Goal: Task Accomplishment & Management: Complete application form

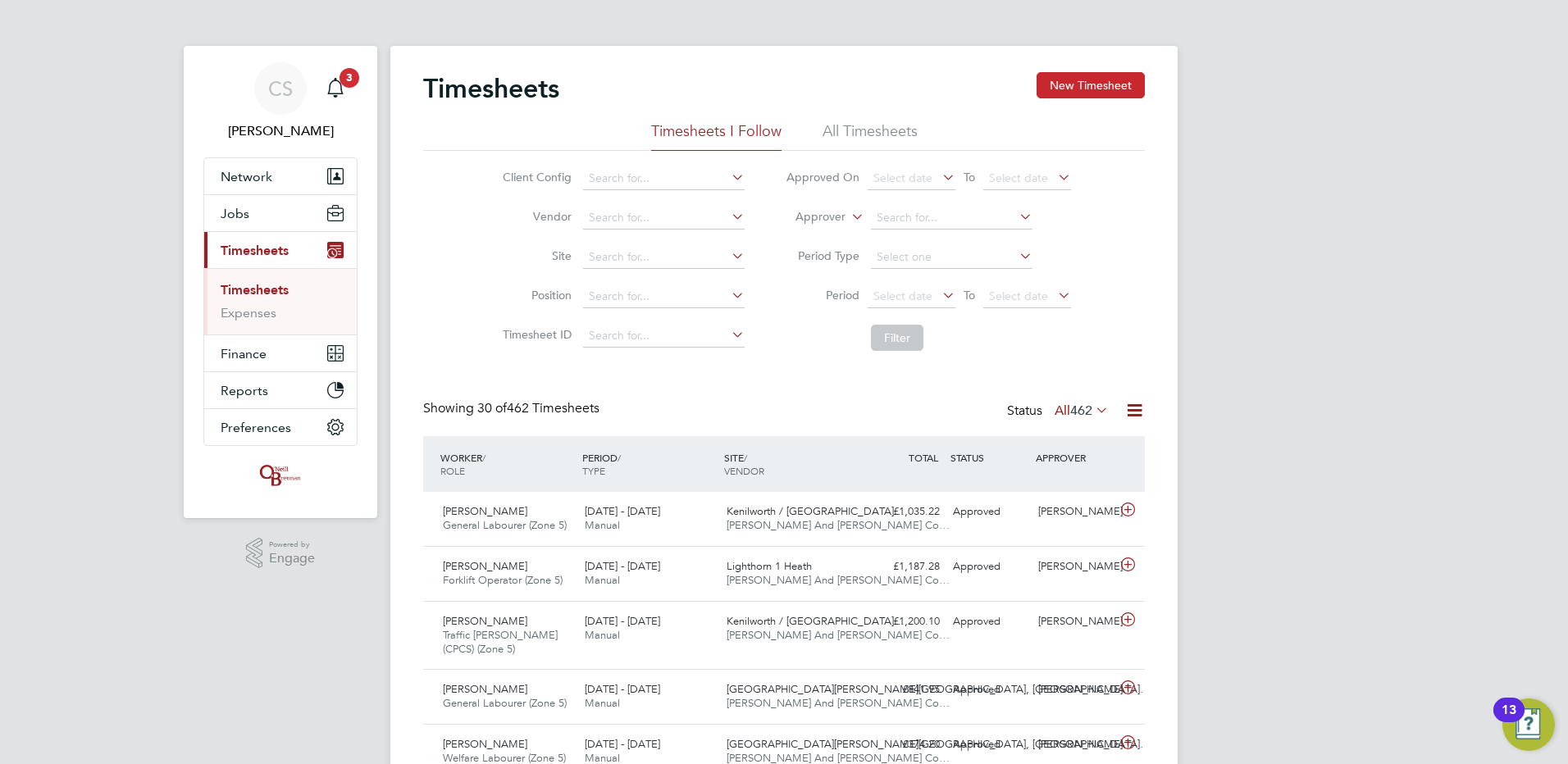
click at [1036, 79] on div "Timesheets New Timesheet" at bounding box center [784, 96] width 722 height 49
drag, startPoint x: 1068, startPoint y: 86, endPoint x: 1061, endPoint y: 93, distance: 9.9
click at [1069, 86] on button "New Timesheet" at bounding box center [1090, 85] width 108 height 27
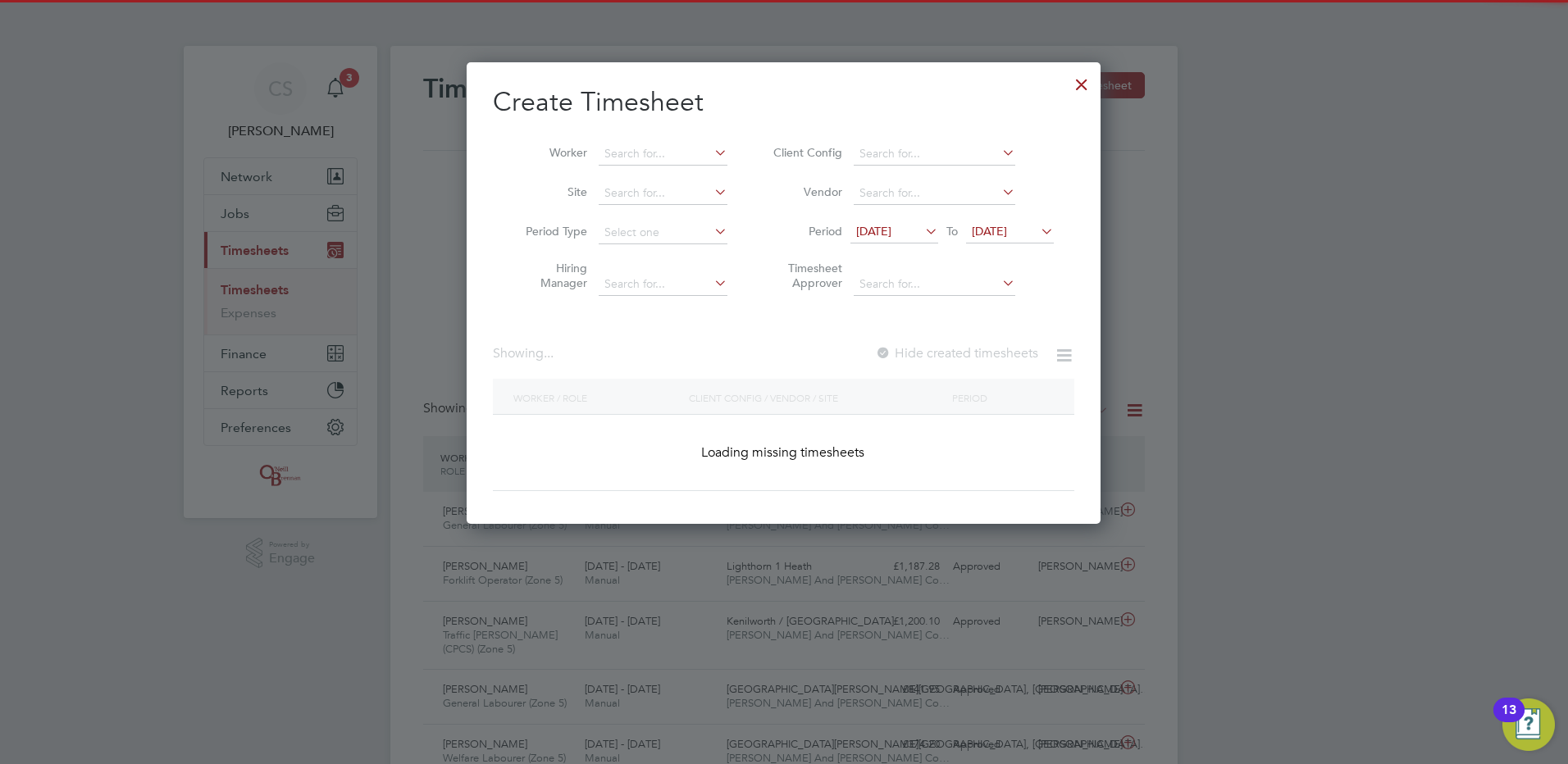
scroll to position [2736, 635]
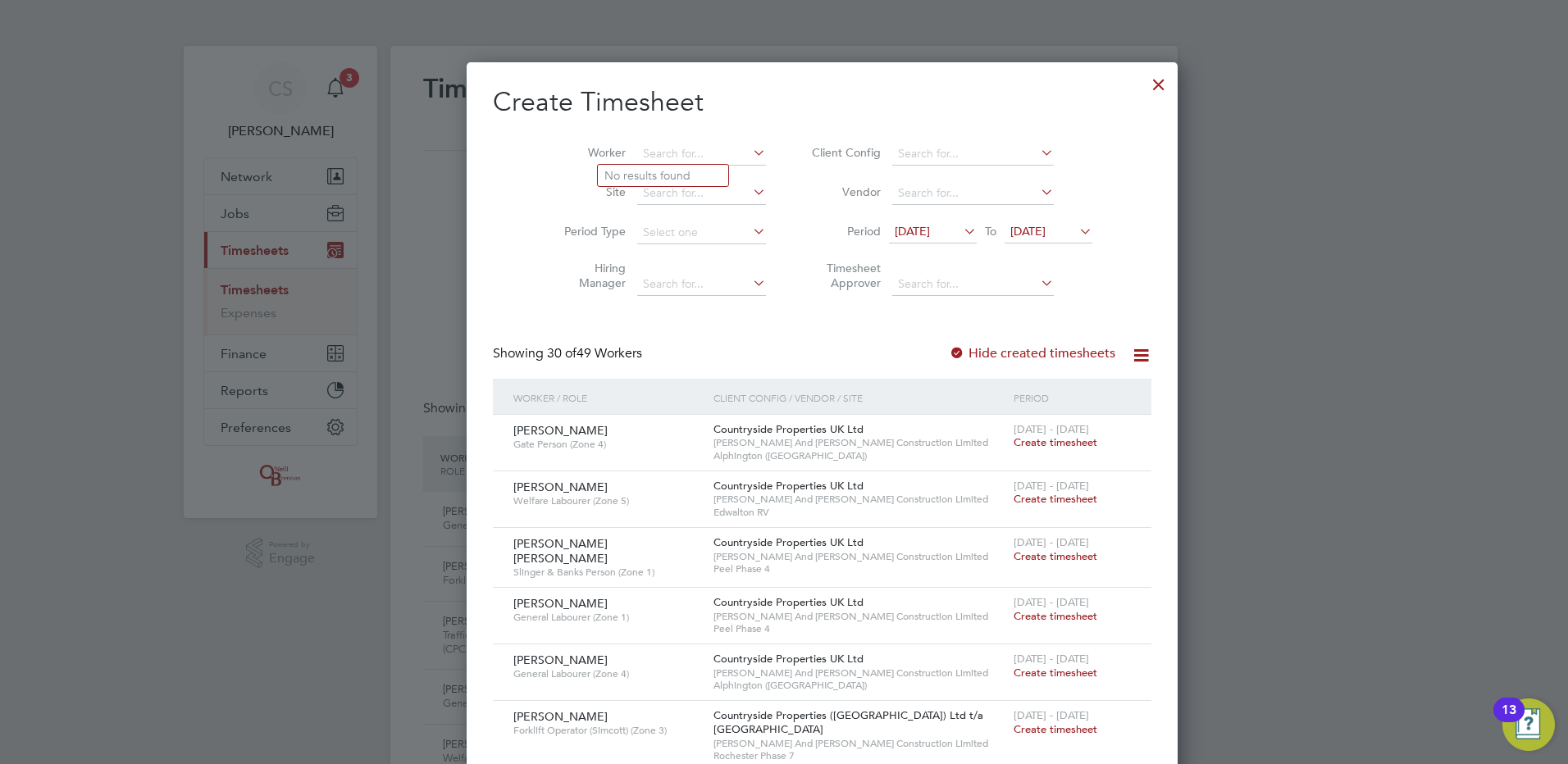
drag, startPoint x: 645, startPoint y: 156, endPoint x: 640, endPoint y: 166, distance: 11.2
click at [644, 162] on input at bounding box center [701, 153] width 129 height 23
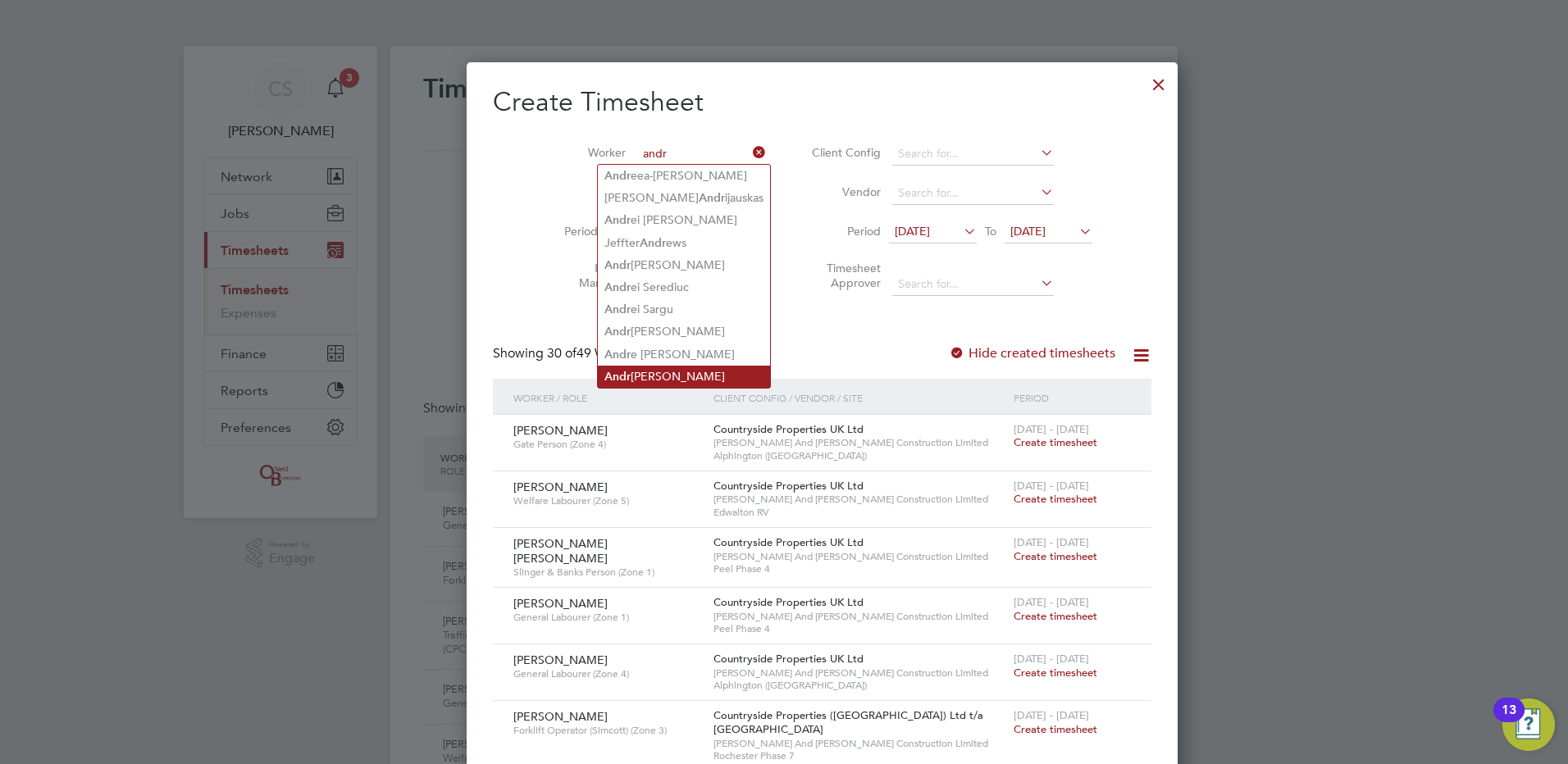
click at [636, 371] on li "Andr [PERSON_NAME]" at bounding box center [683, 377] width 172 height 23
type input "[PERSON_NAME]"
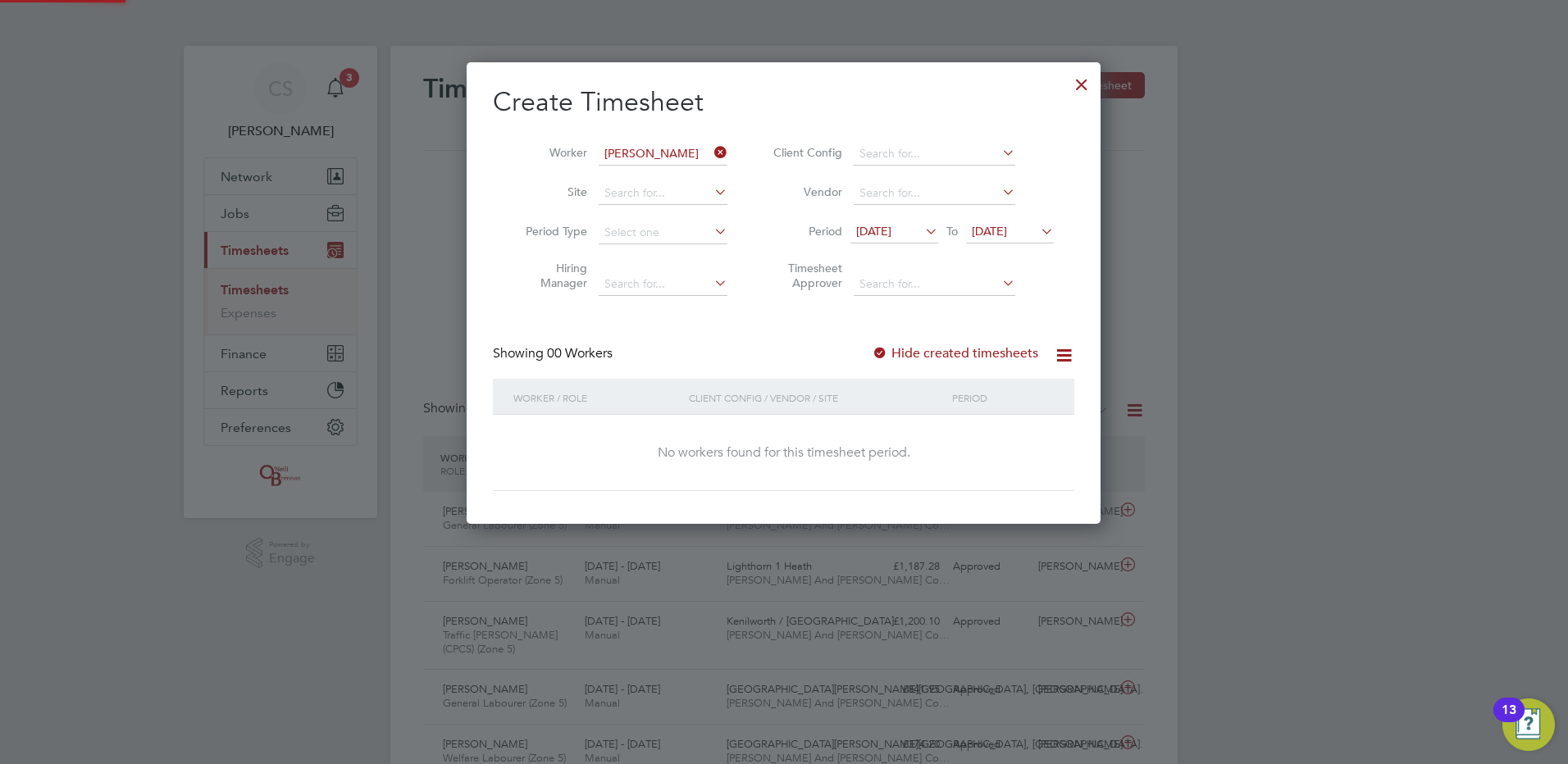
scroll to position [462, 635]
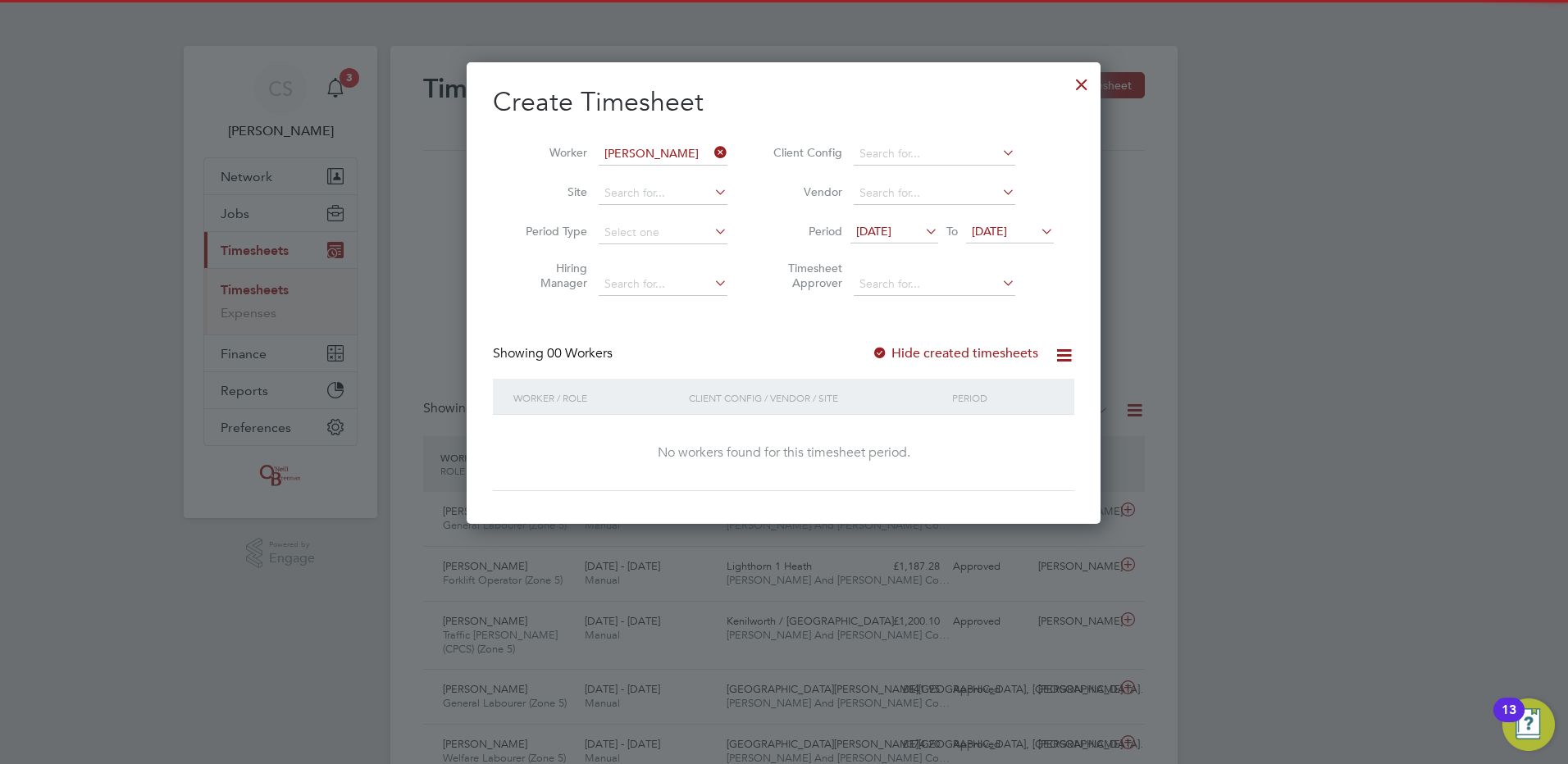
click at [994, 345] on div "Create Timesheet Worker [PERSON_NAME] Site Period Type Hiring Manager Client Co…" at bounding box center [783, 288] width 581 height 406
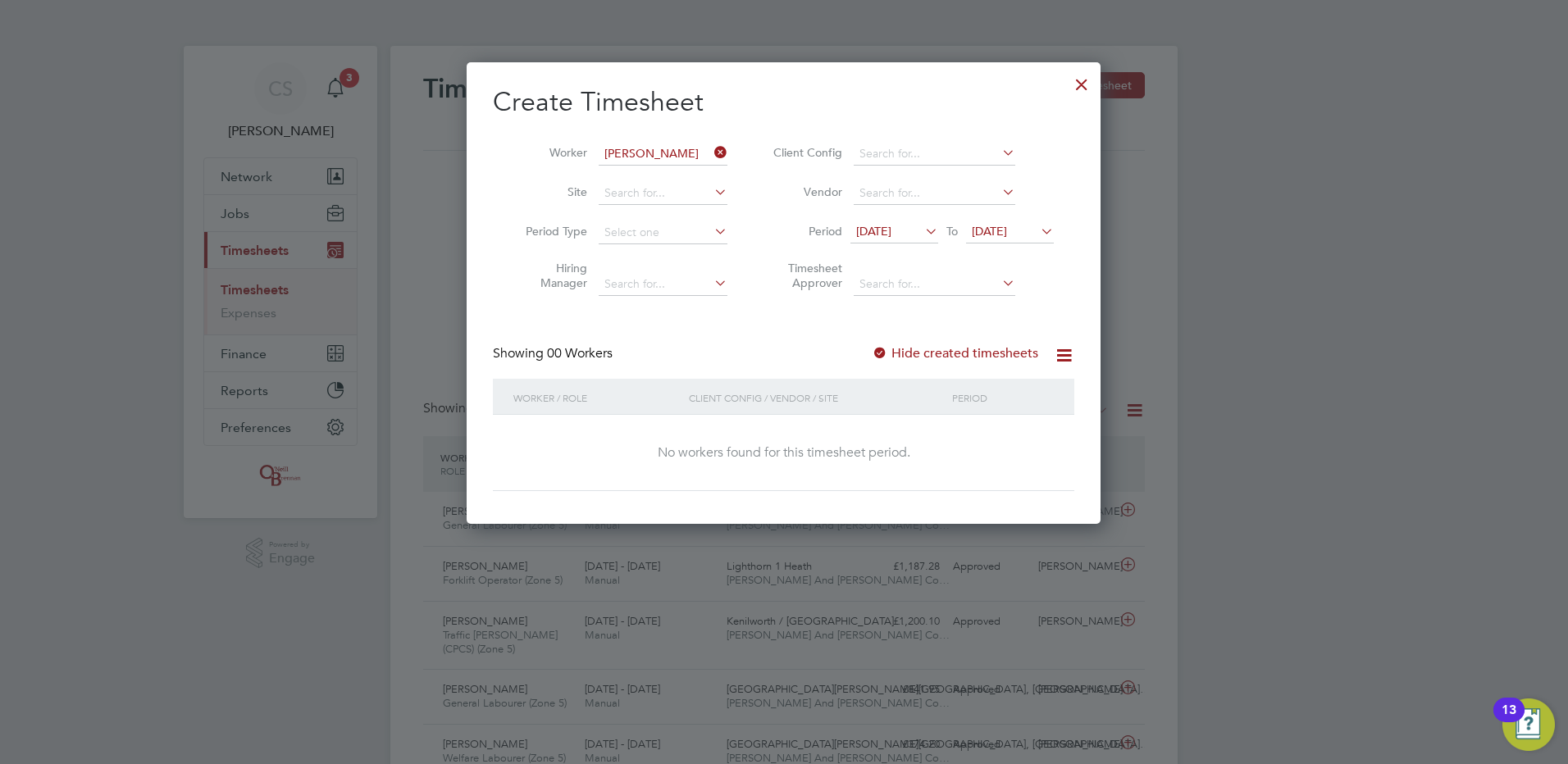
click at [982, 345] on label "Hide created timesheets" at bounding box center [955, 353] width 166 height 17
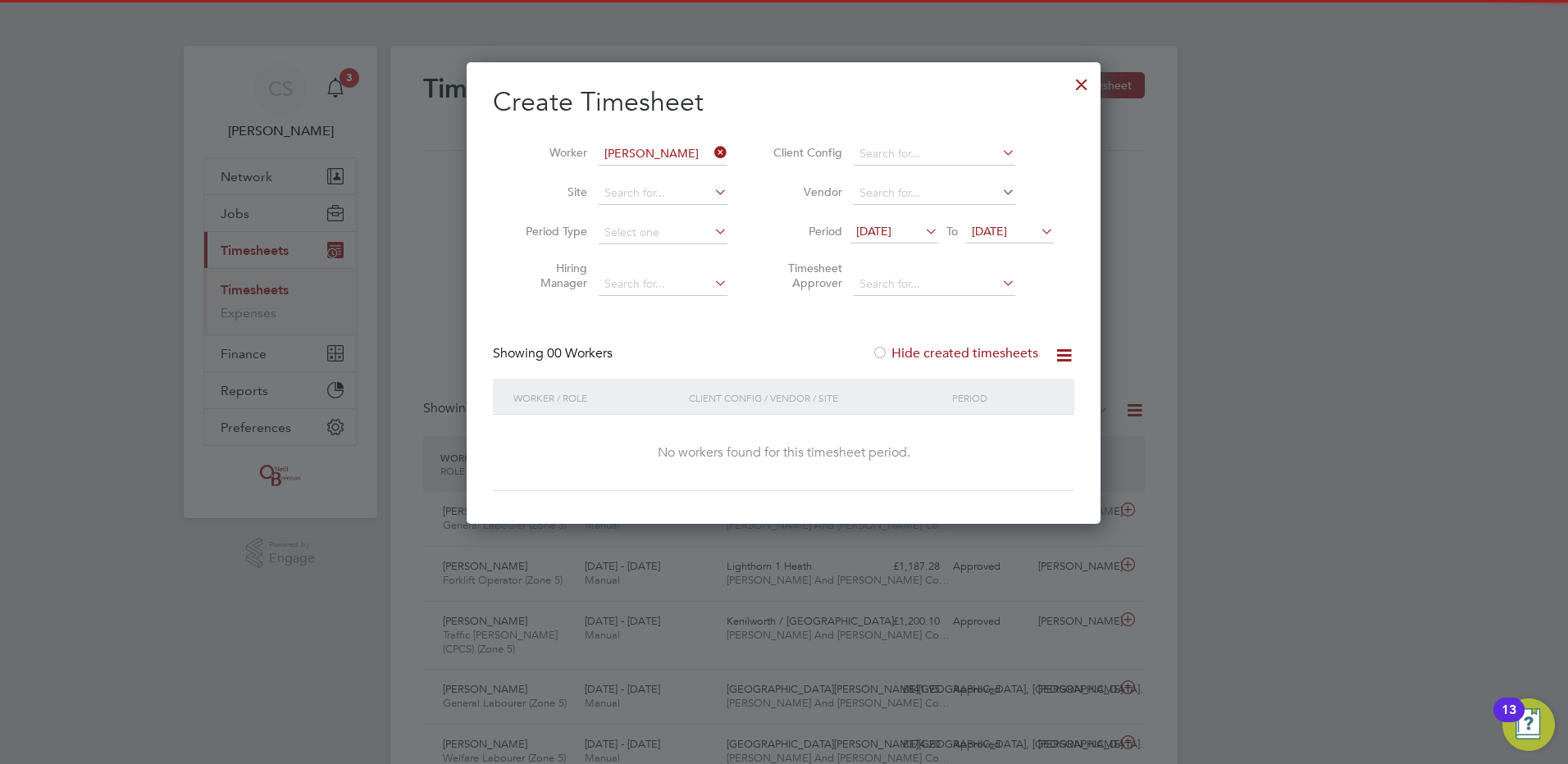
click at [966, 345] on div "Hide created timesheets" at bounding box center [957, 354] width 170 height 18
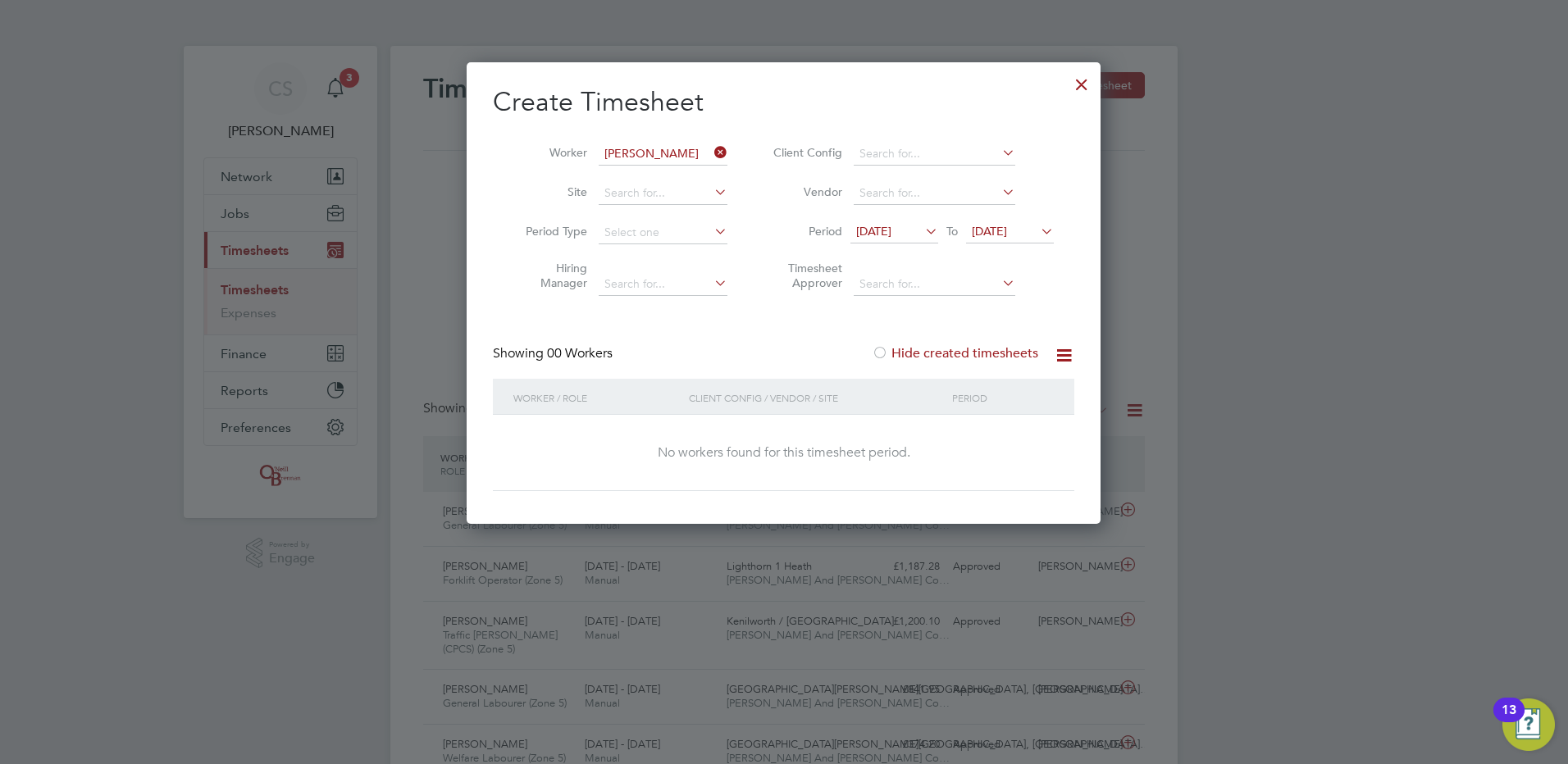
click at [953, 351] on label "Hide created timesheets" at bounding box center [955, 353] width 166 height 17
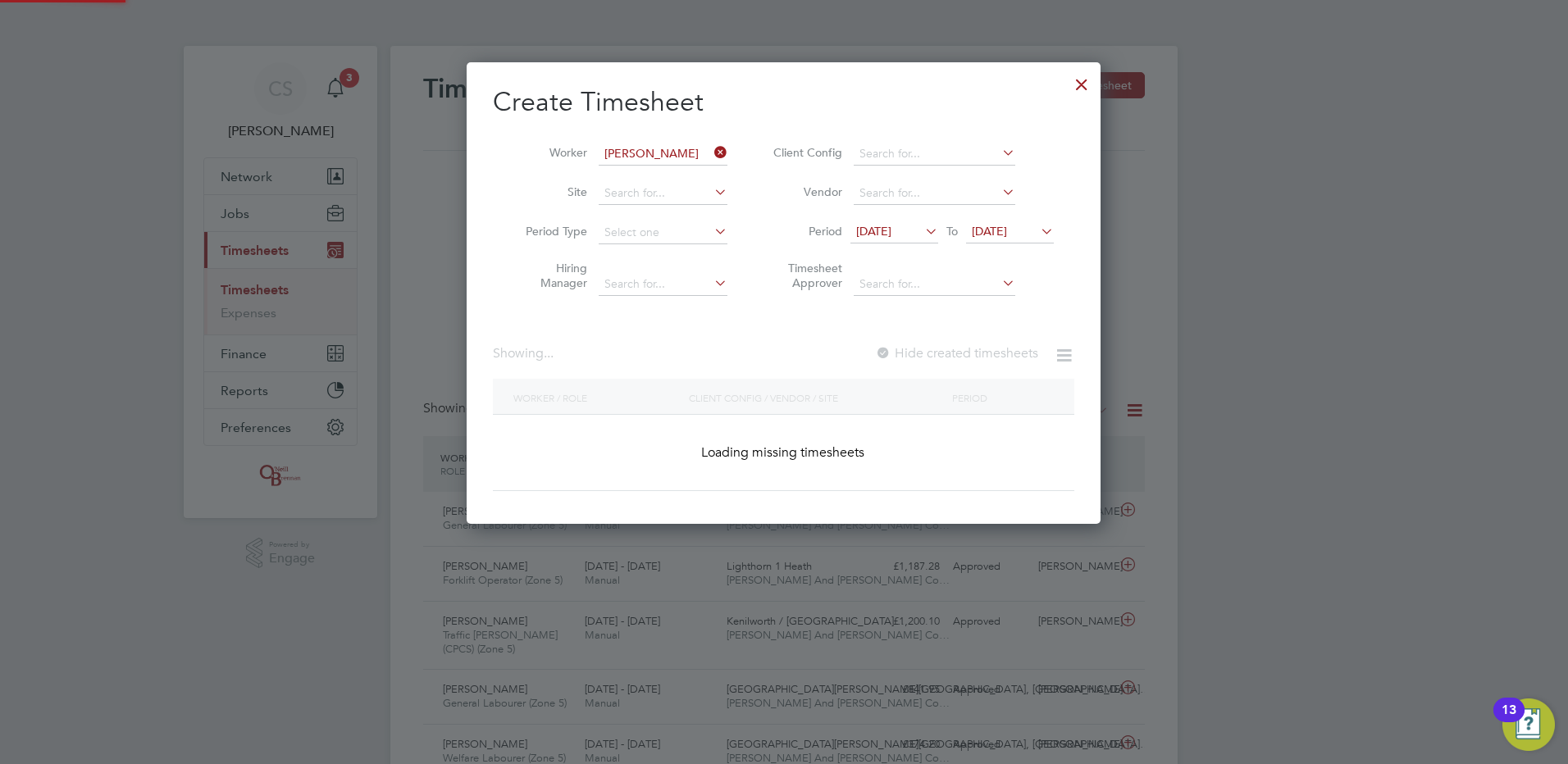
scroll to position [498, 635]
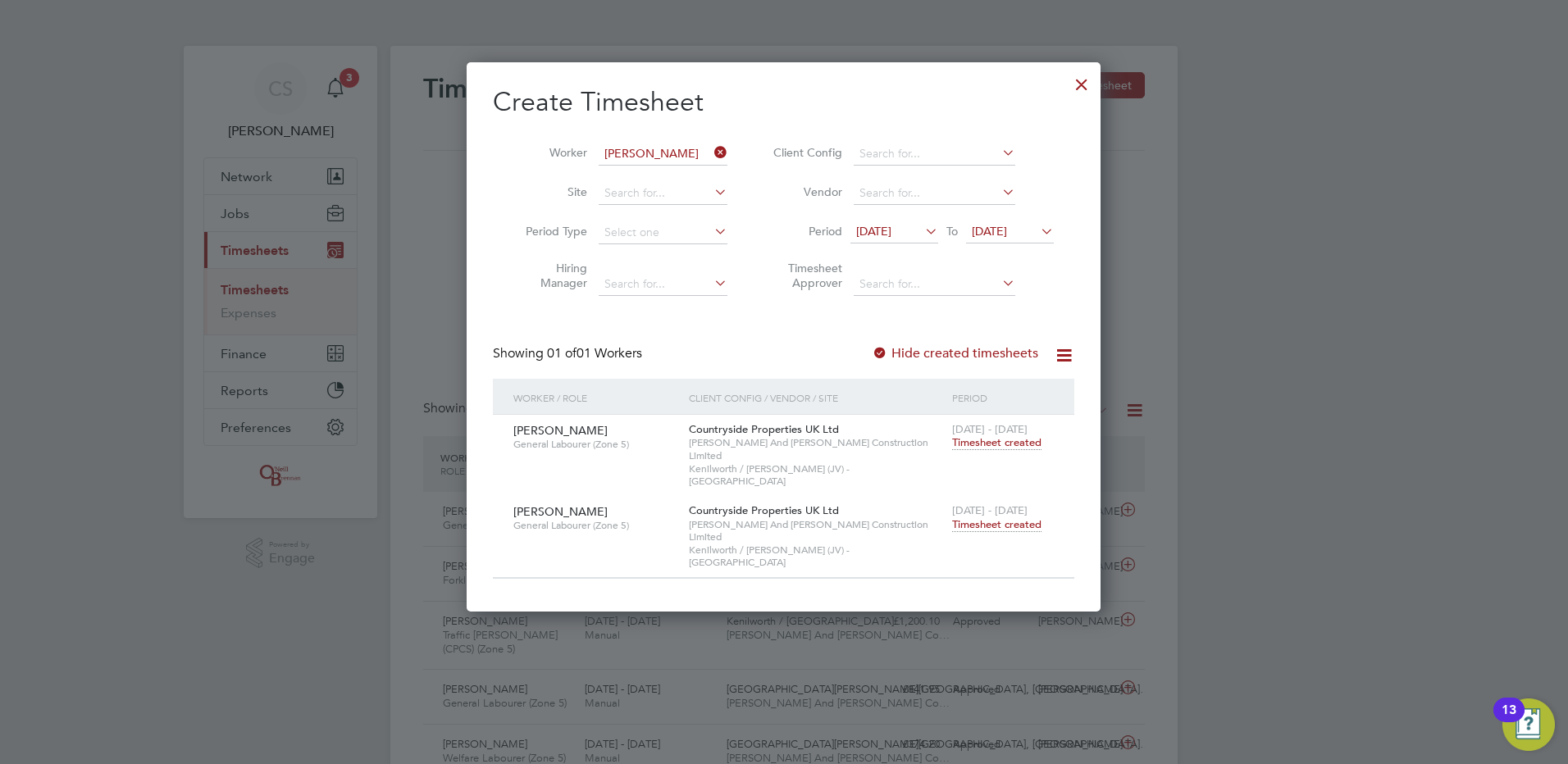
click at [991, 505] on div "[DATE] - [DATE] Timesheet created" at bounding box center [1003, 518] width 110 height 44
click at [999, 503] on span "[DATE] - [DATE]" at bounding box center [989, 510] width 76 height 14
click at [1001, 497] on div "[DATE] - [DATE] Timesheet created" at bounding box center [1003, 518] width 110 height 44
click at [1001, 517] on span "Timesheet created" at bounding box center [996, 524] width 89 height 15
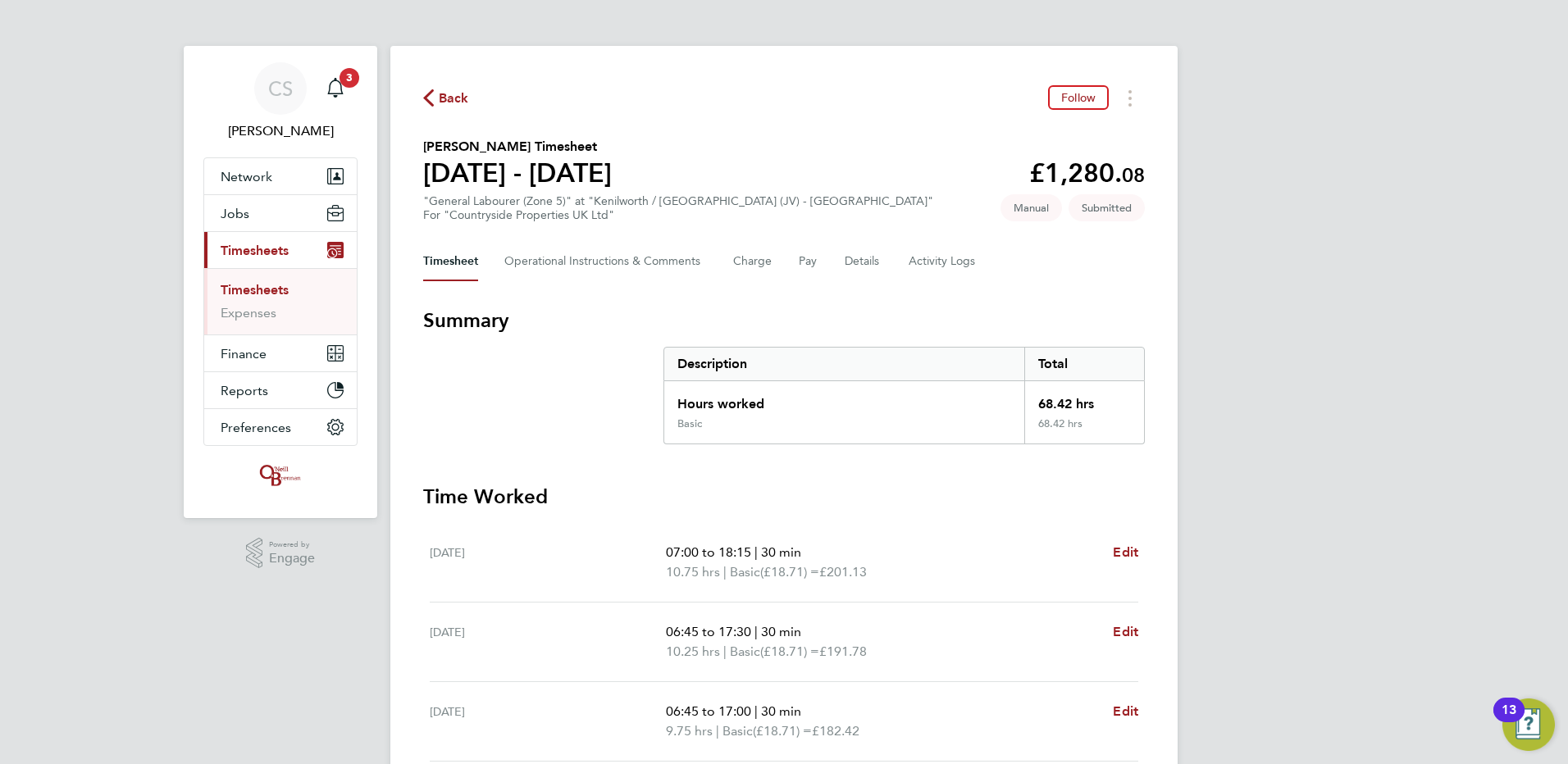
click at [436, 96] on span "Back" at bounding box center [445, 97] width 46 height 16
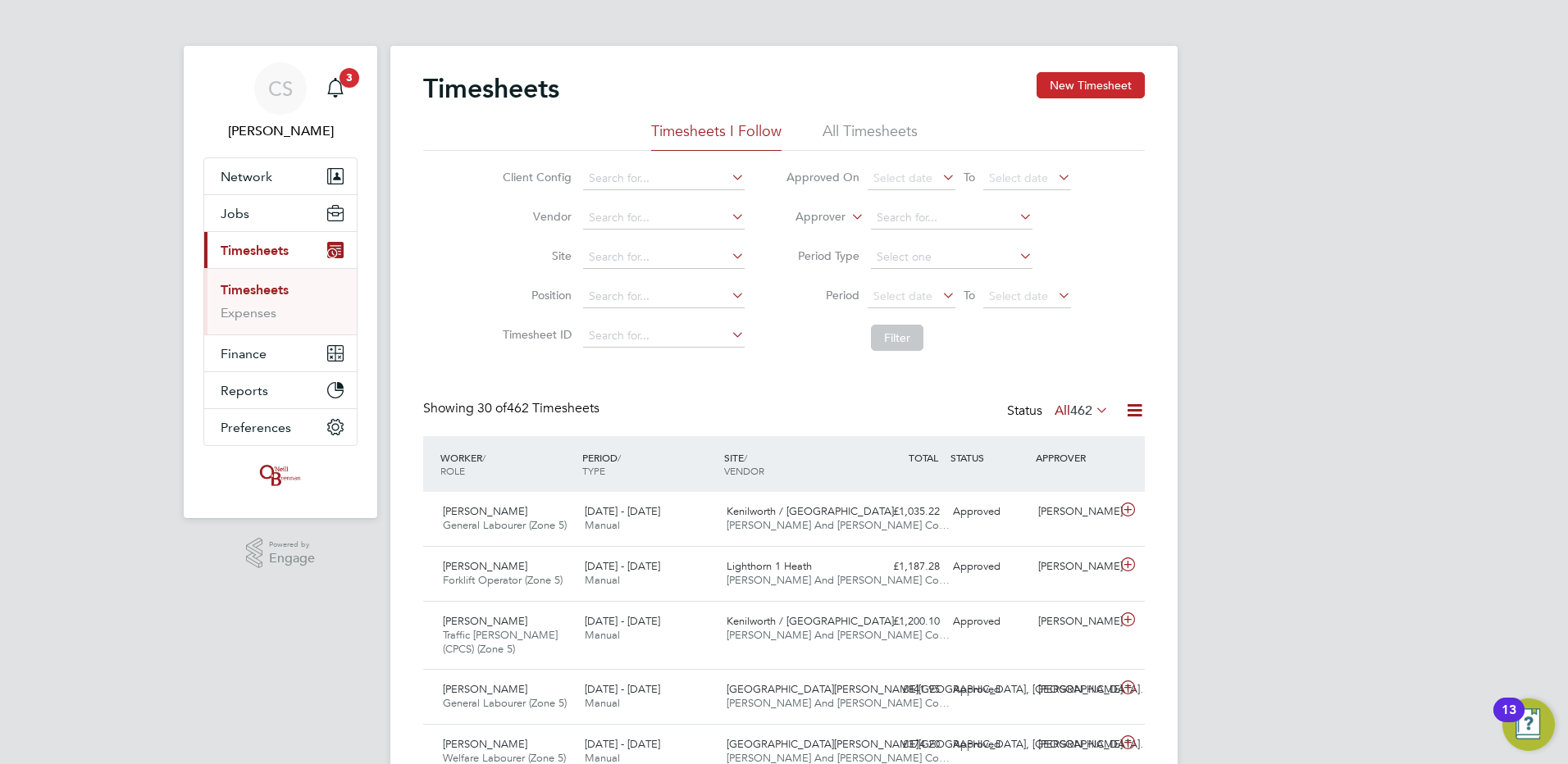
click at [1098, 88] on button "New Timesheet" at bounding box center [1090, 85] width 108 height 27
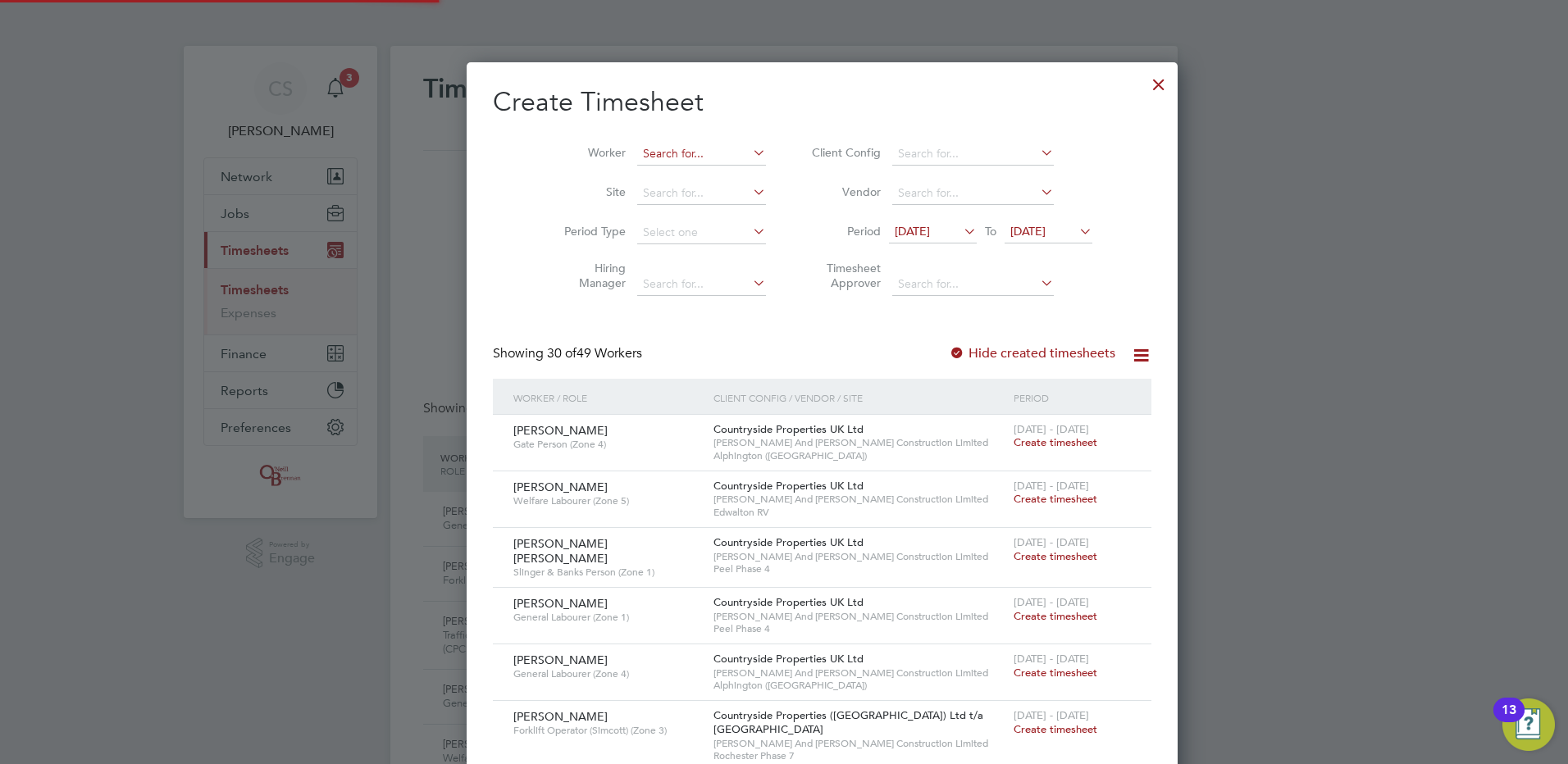
click at [683, 149] on input at bounding box center [701, 153] width 129 height 23
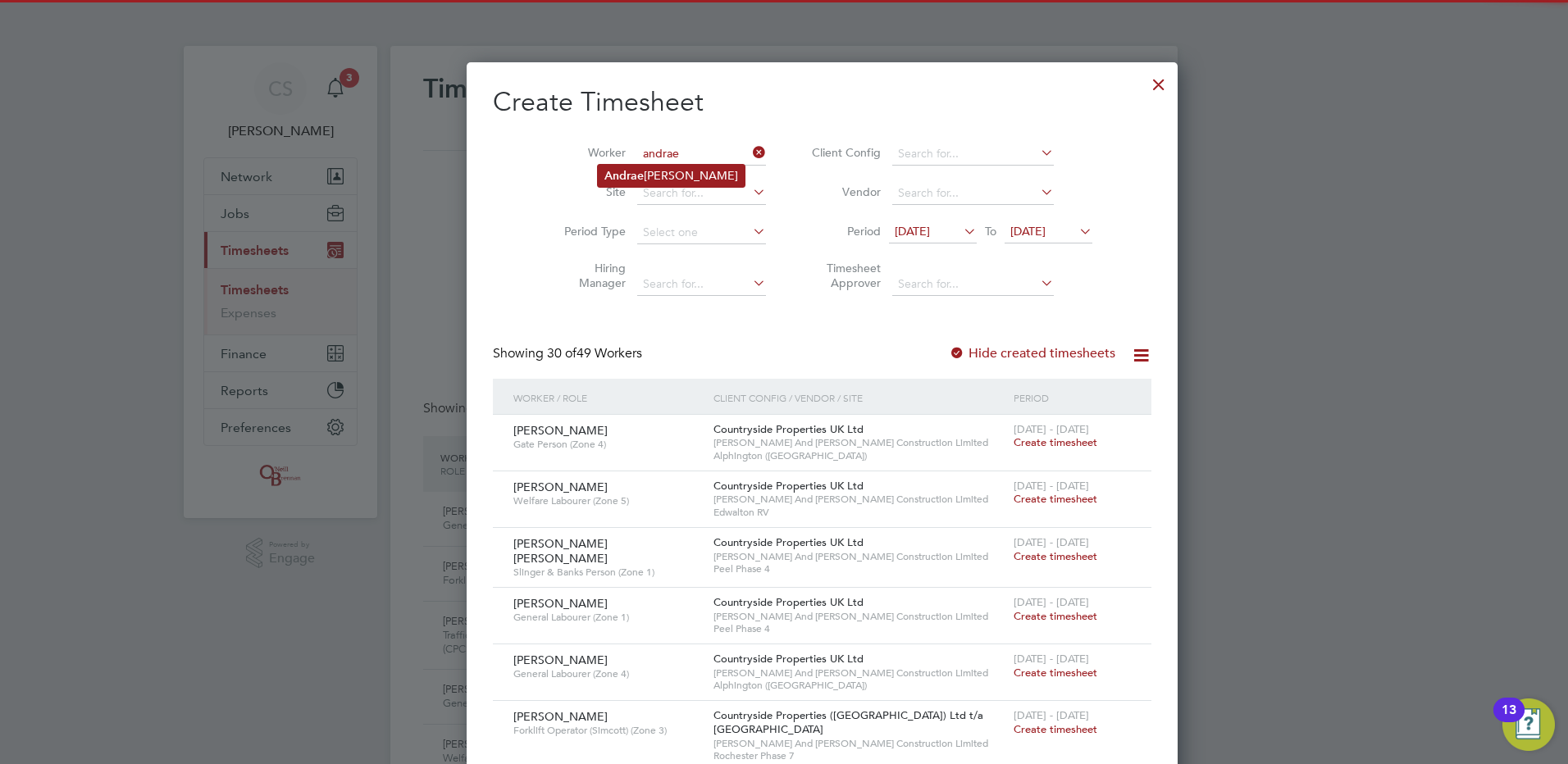
click at [679, 184] on li "Andrae Frazer" at bounding box center [670, 176] width 146 height 23
type input "[PERSON_NAME]"
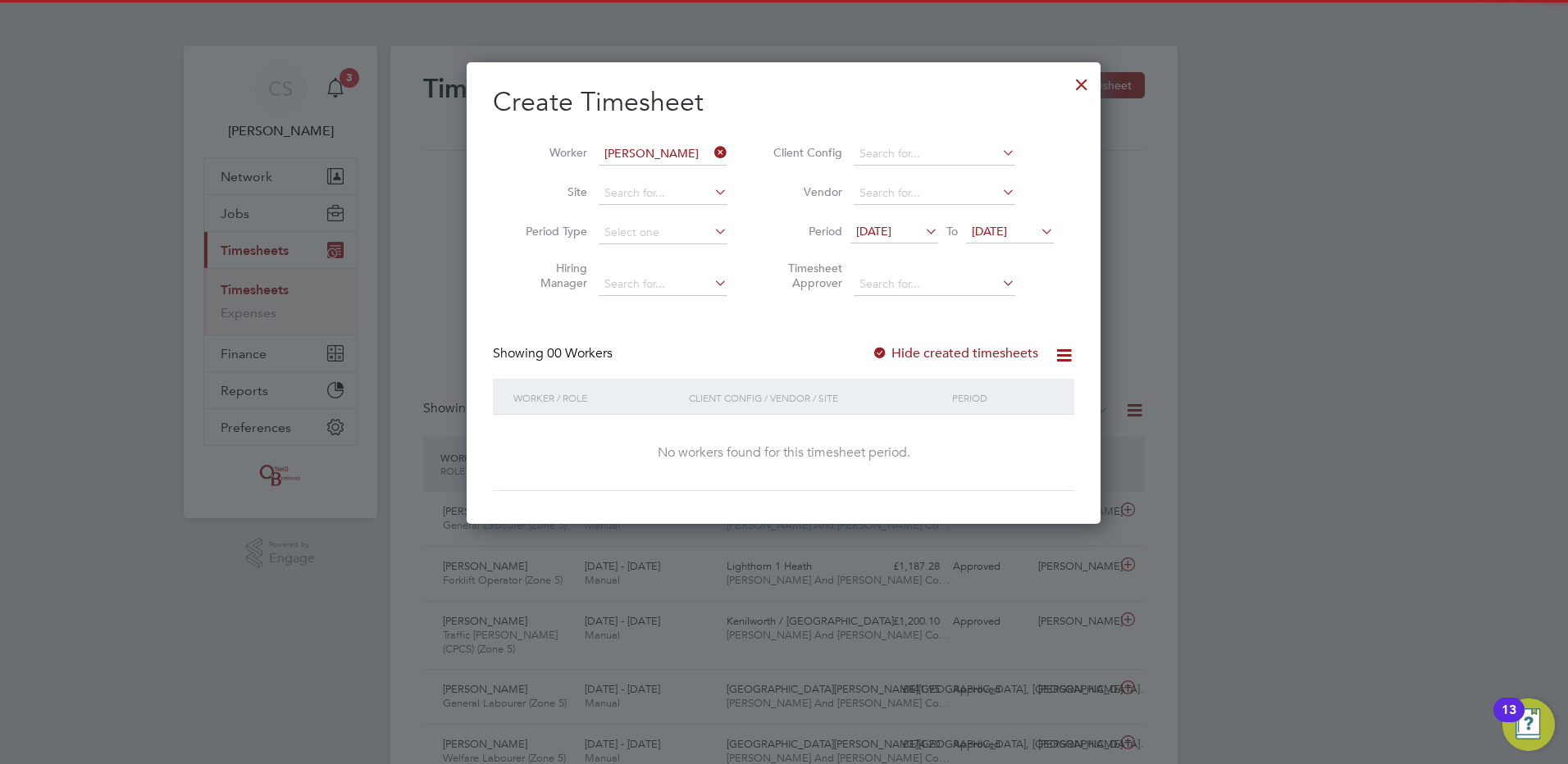
click at [909, 341] on div "Create Timesheet Worker [PERSON_NAME] Site Period Type Hiring Manager Client Co…" at bounding box center [783, 288] width 581 height 406
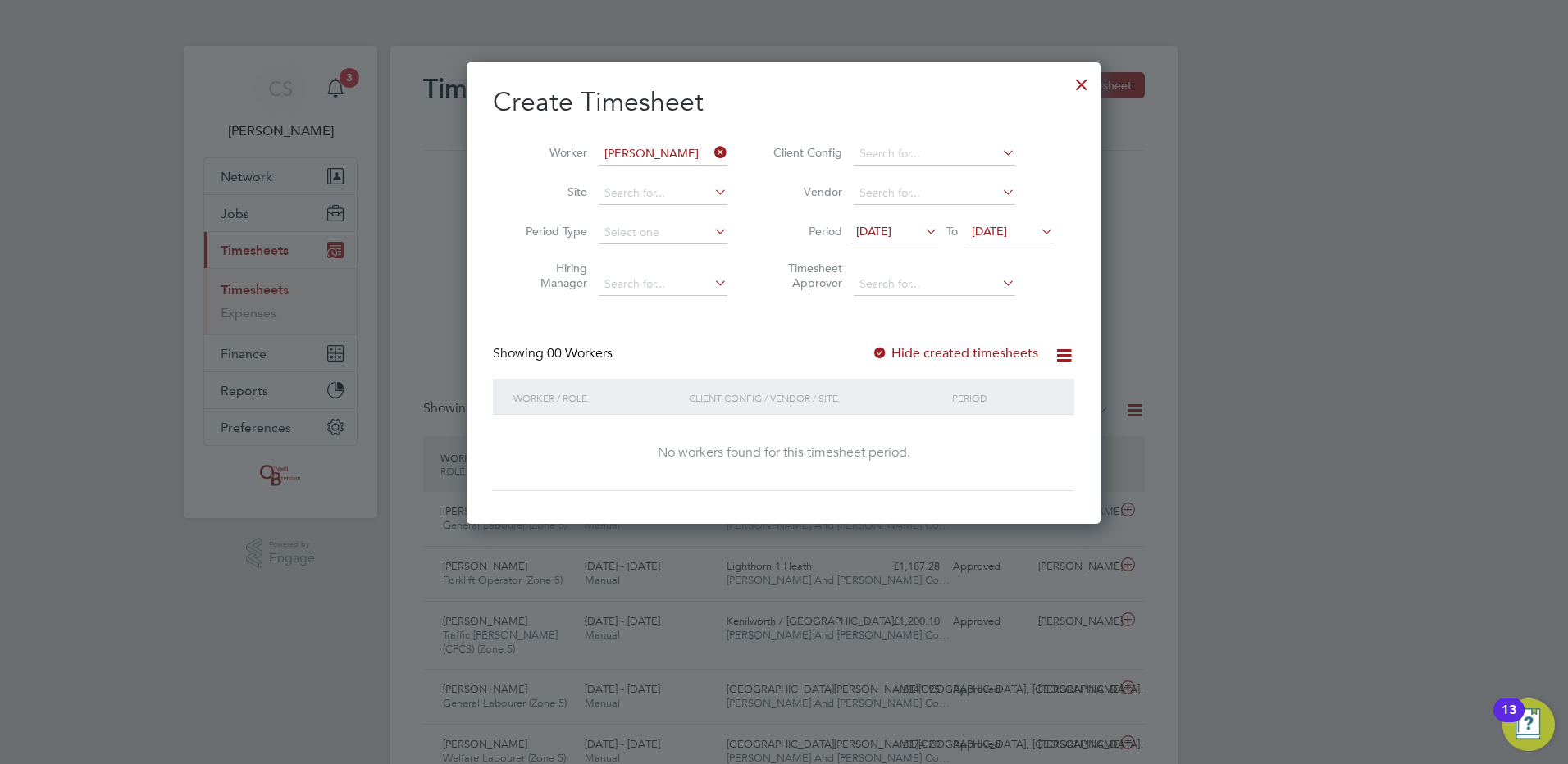
click at [912, 348] on label "Hide created timesheets" at bounding box center [955, 353] width 166 height 17
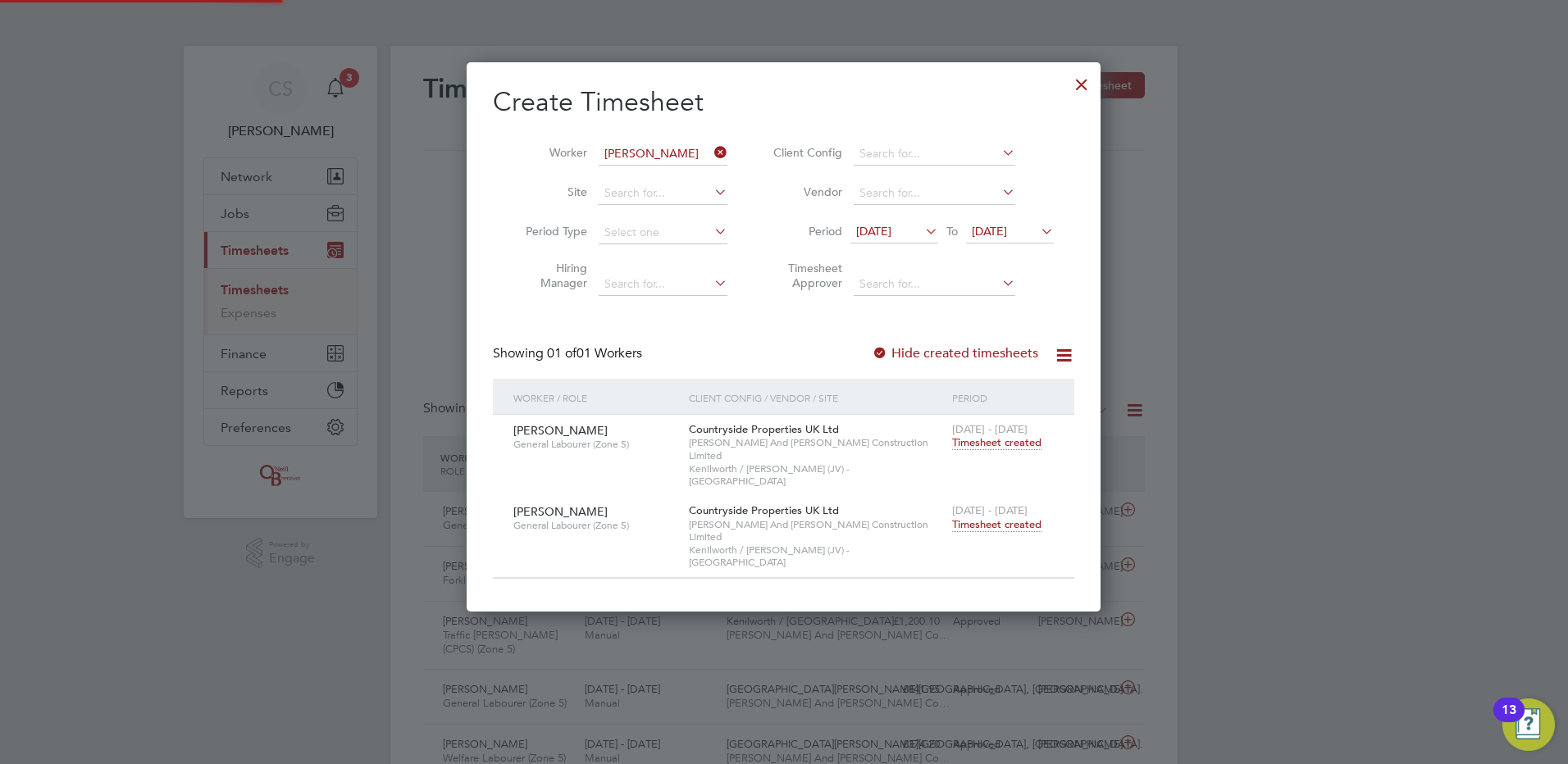
click at [912, 348] on label "Hide created timesheets" at bounding box center [955, 353] width 166 height 17
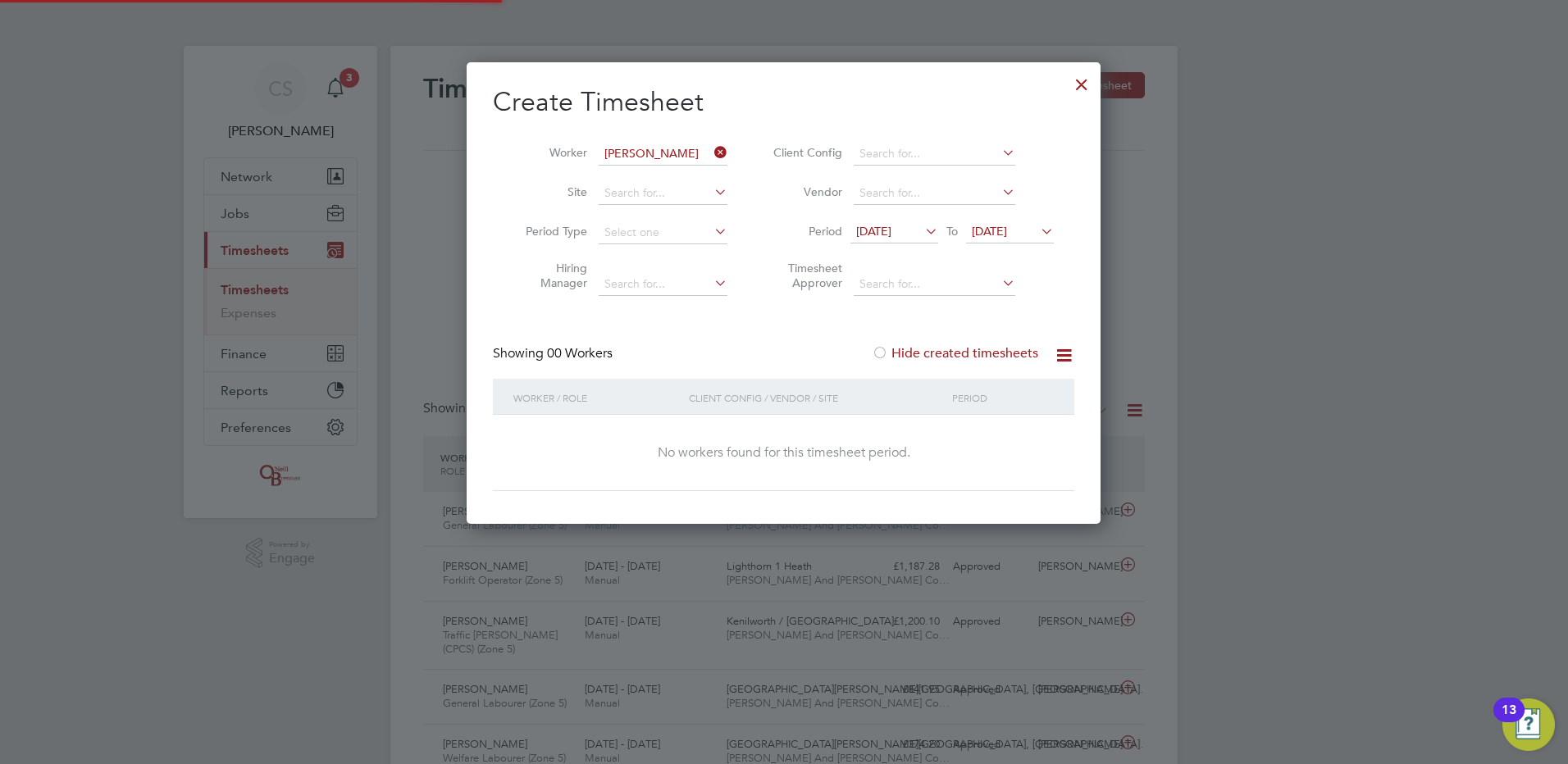
click at [912, 348] on label "Hide created timesheets" at bounding box center [955, 353] width 166 height 17
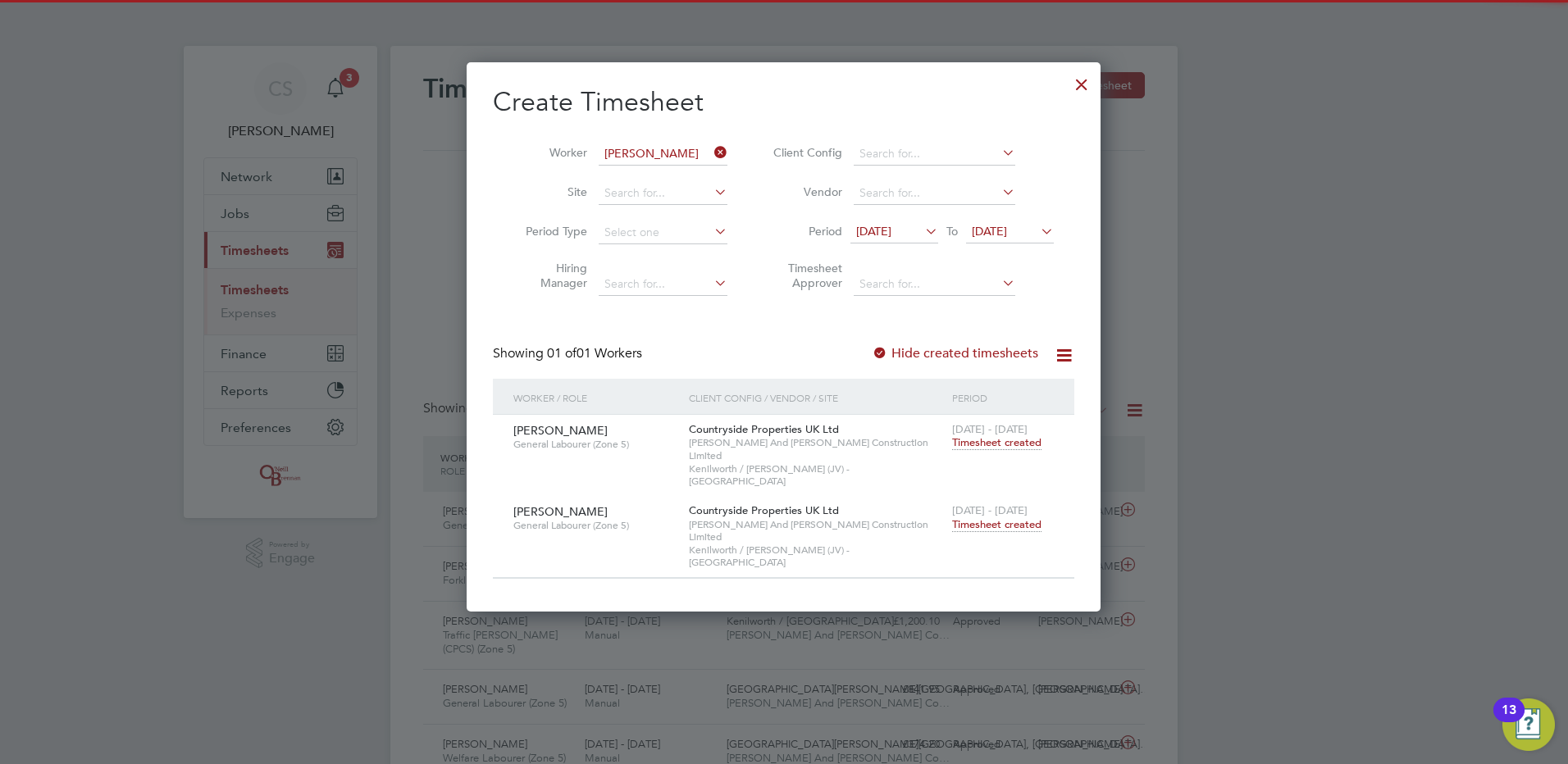
click at [1007, 517] on span "Timesheet created" at bounding box center [996, 524] width 89 height 15
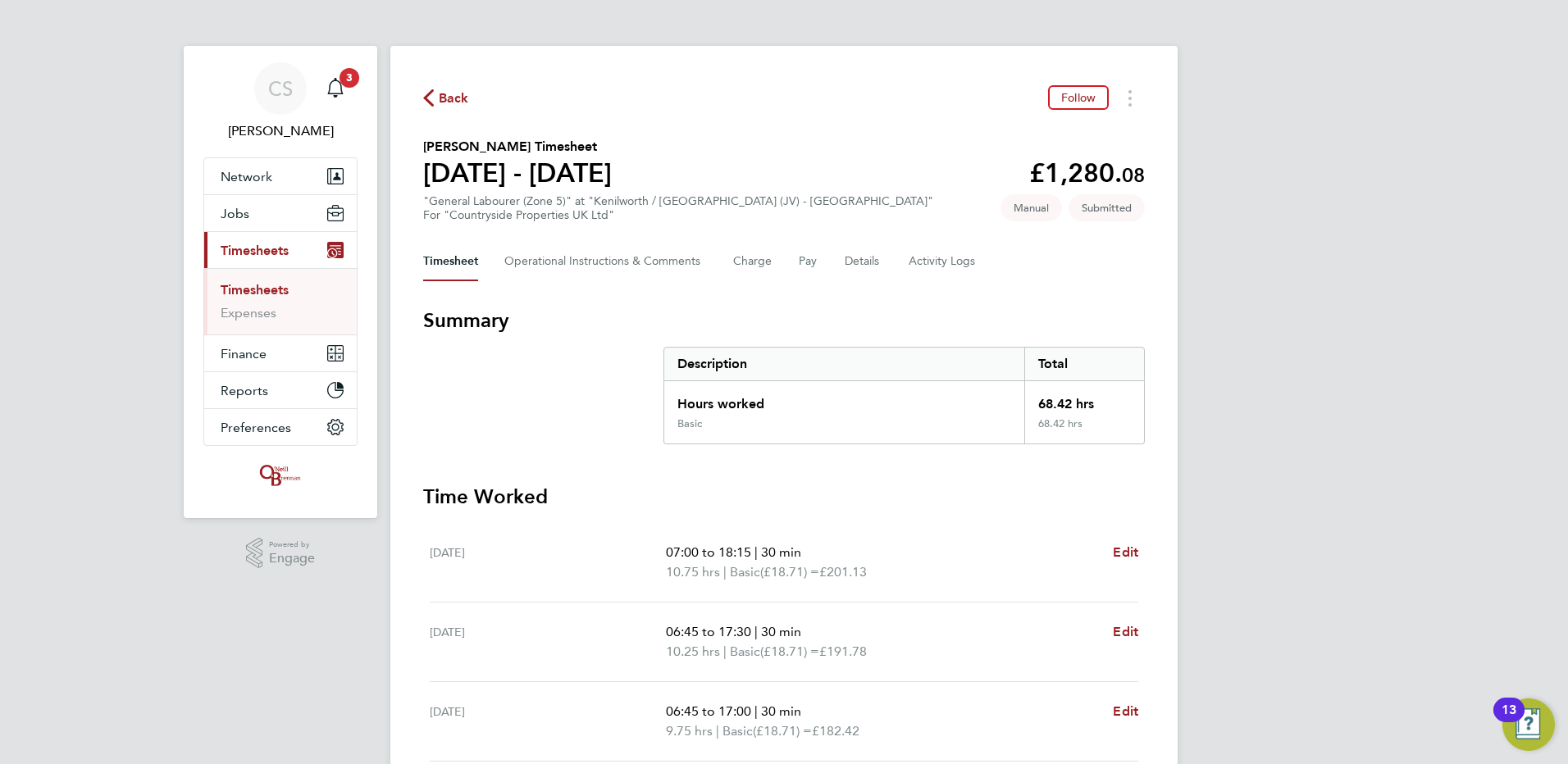
click at [446, 89] on span "Back" at bounding box center [453, 98] width 30 height 20
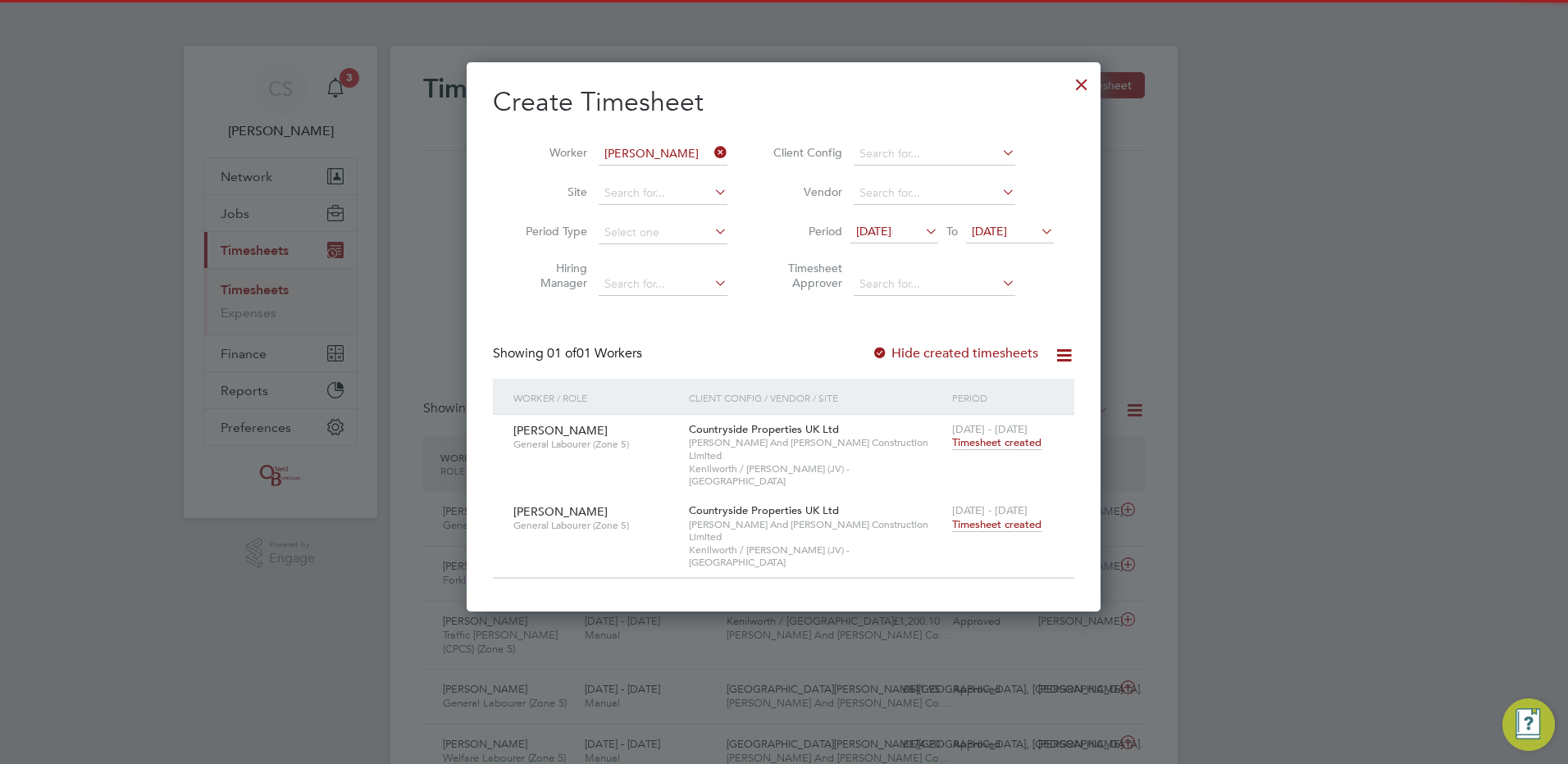
drag, startPoint x: 1083, startPoint y: 90, endPoint x: 1285, endPoint y: 137, distance: 207.4
click at [1089, 83] on div at bounding box center [1081, 81] width 29 height 29
drag, startPoint x: 1285, startPoint y: 137, endPoint x: 1287, endPoint y: 126, distance: 11.2
click at [1287, 132] on div at bounding box center [784, 382] width 1568 height 764
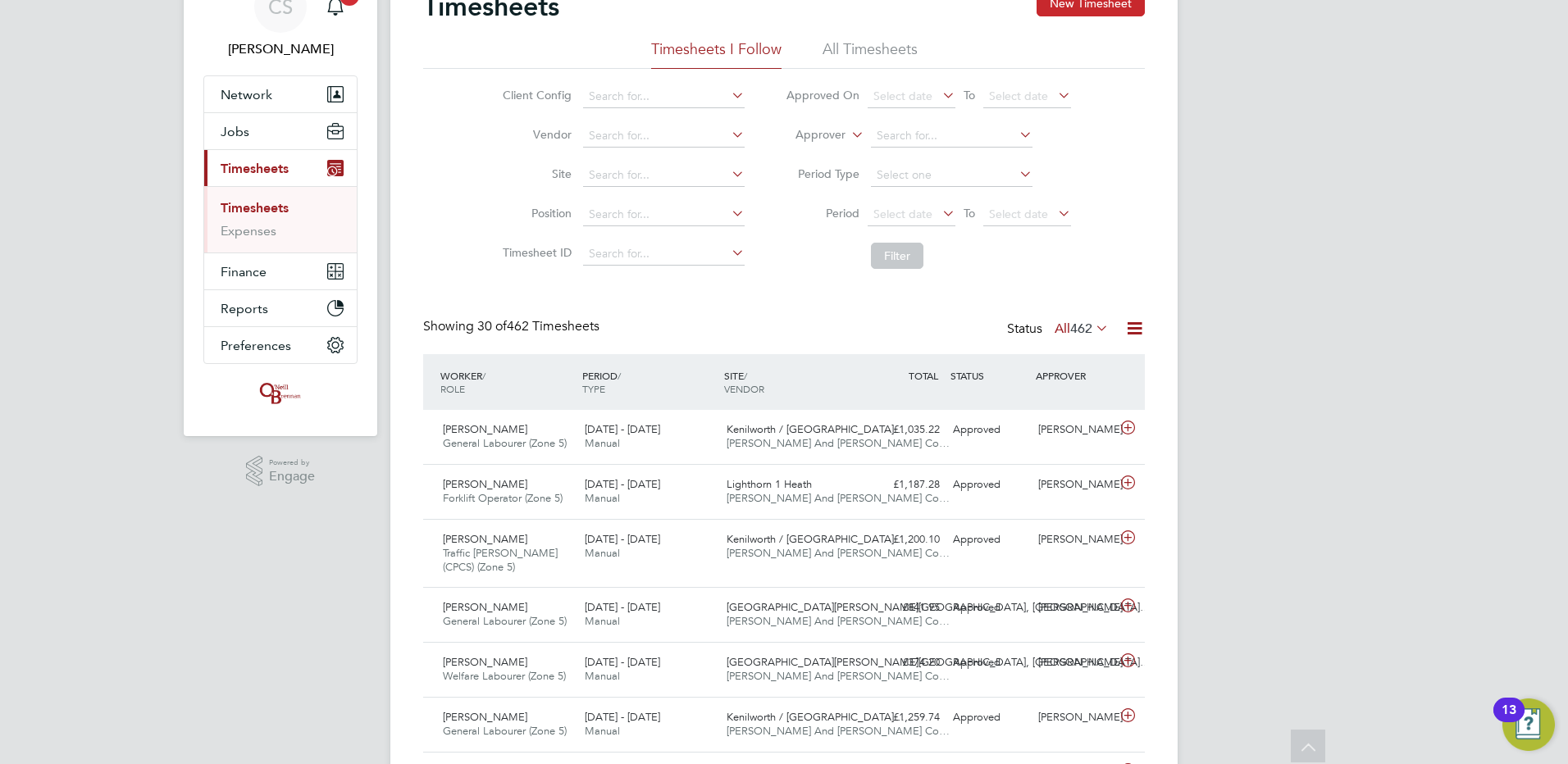
click at [1077, 8] on button "New Timesheet" at bounding box center [1090, 3] width 108 height 27
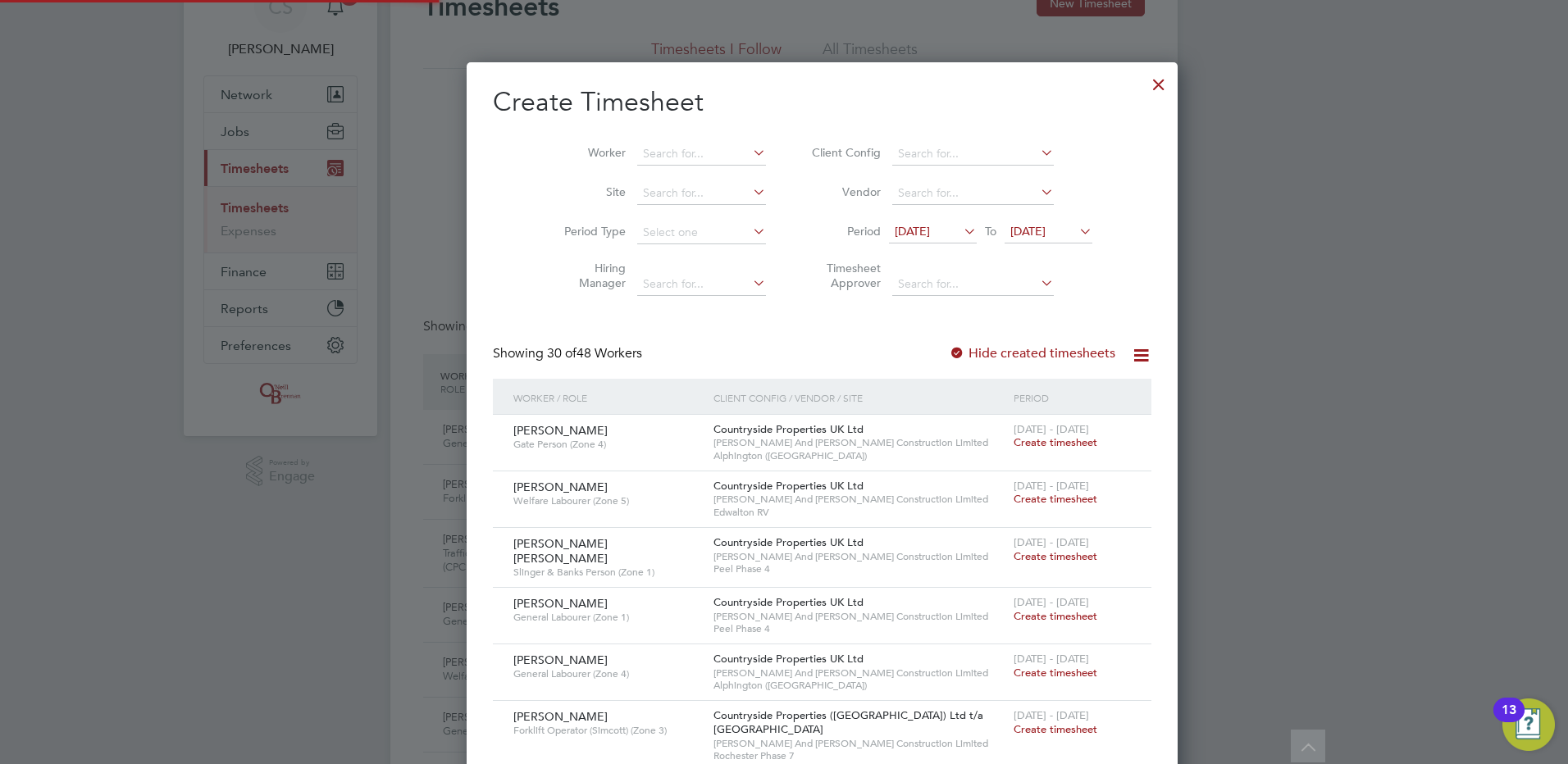
scroll to position [2736, 635]
click at [1144, 95] on div at bounding box center [1159, 81] width 29 height 29
